Goal: Find specific page/section: Find specific page/section

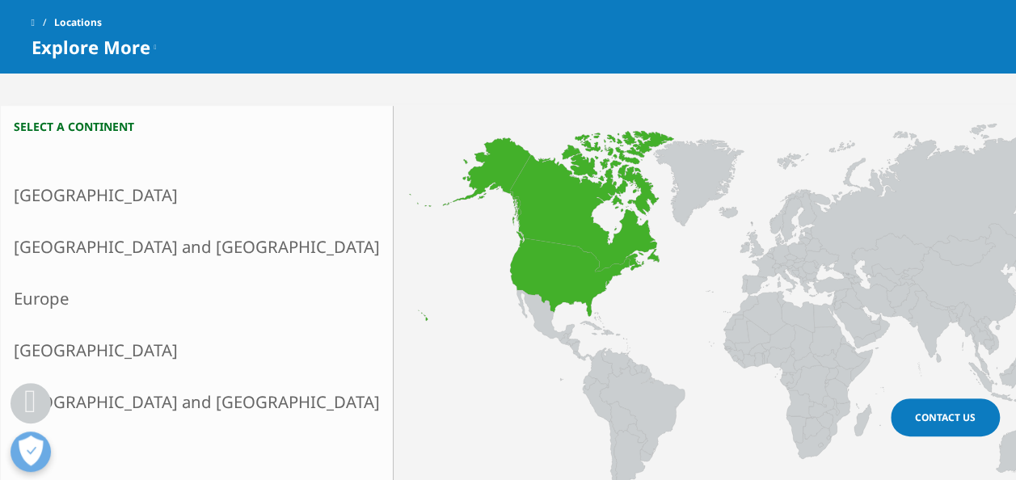
click at [62, 192] on link "North America" at bounding box center [197, 195] width 392 height 52
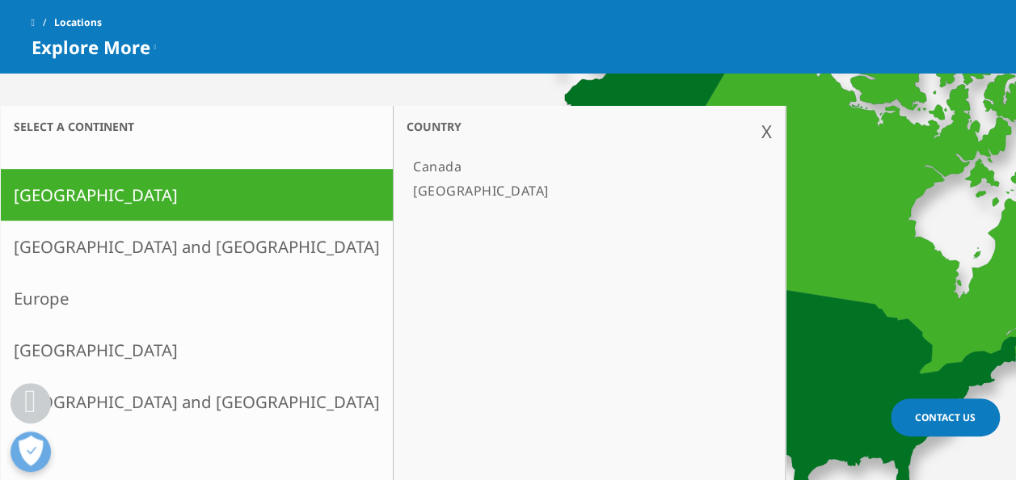
click at [407, 194] on link "[GEOGRAPHIC_DATA]" at bounding box center [581, 191] width 349 height 24
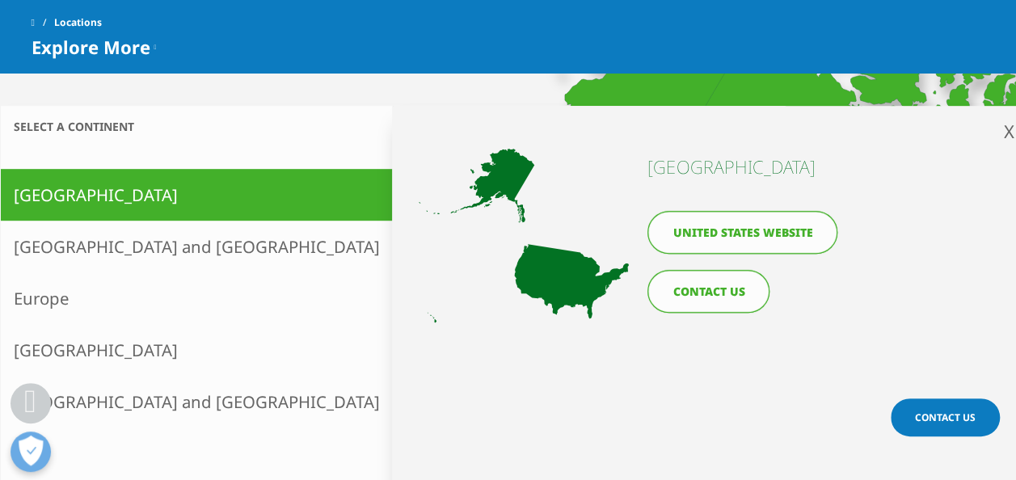
click at [727, 230] on link "United States website" at bounding box center [742, 232] width 190 height 43
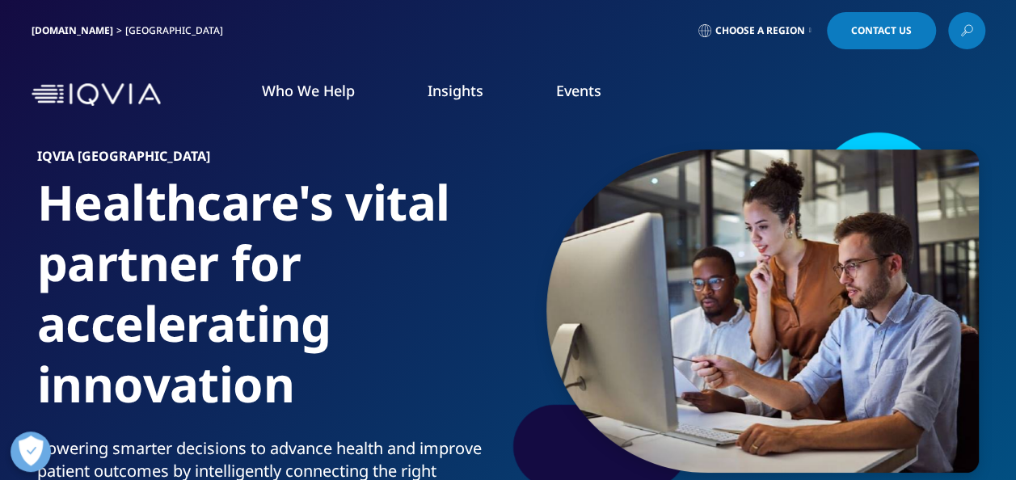
click at [753, 26] on span "Choose a Region" at bounding box center [760, 30] width 90 height 13
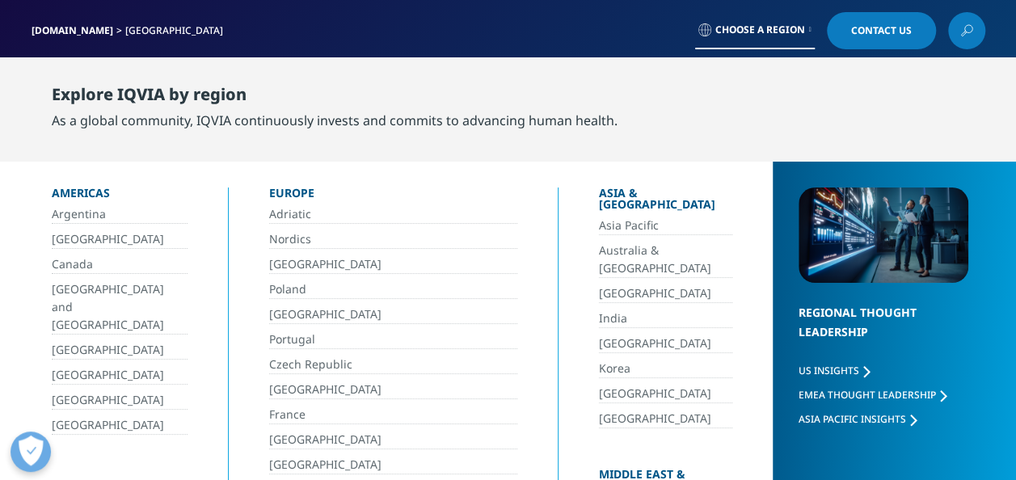
click at [79, 416] on link "[GEOGRAPHIC_DATA]" at bounding box center [120, 425] width 136 height 19
